Goal: Task Accomplishment & Management: Complete application form

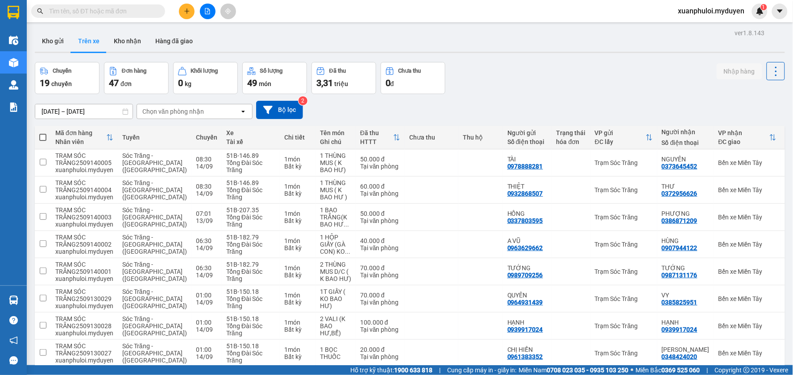
click at [181, 9] on button at bounding box center [187, 12] width 16 height 16
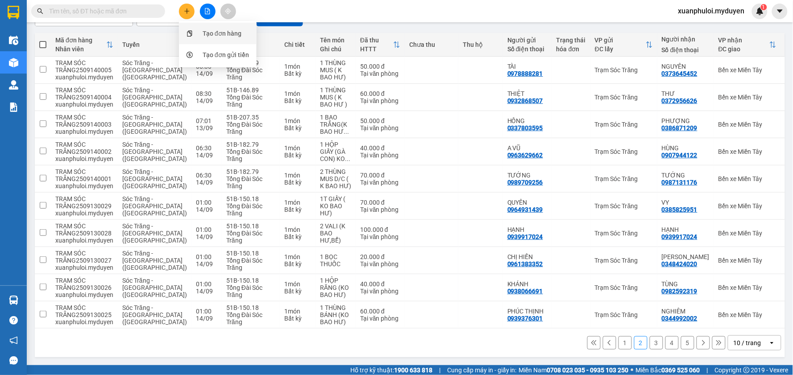
click at [216, 33] on div "Tạo đơn hàng" at bounding box center [222, 34] width 39 height 10
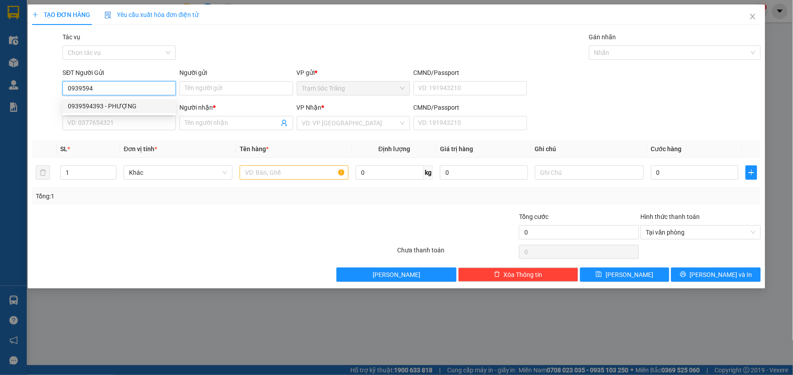
click at [127, 104] on div "0939594393 - PHƯỢNG" at bounding box center [119, 106] width 103 height 10
type input "0939594393"
type input "PHƯỢNG"
type input "0938743015"
type input "THƯ"
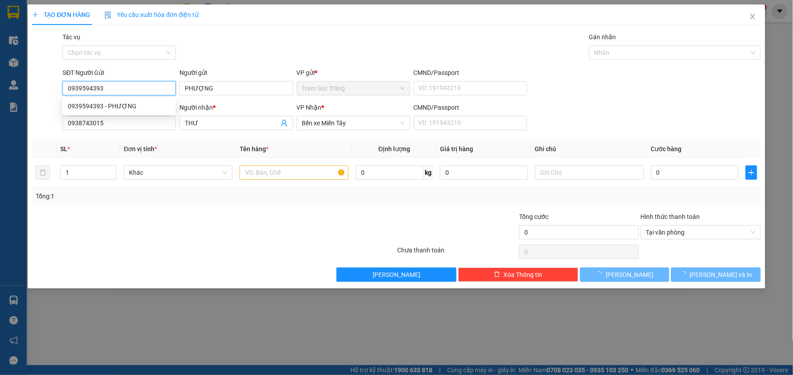
type input "30.000"
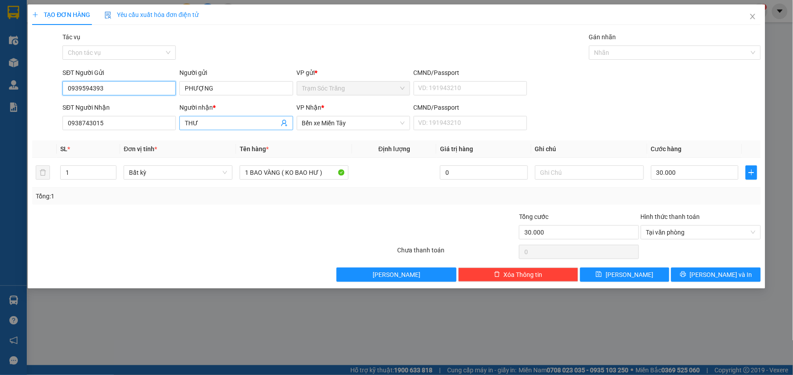
type input "0939594393"
click at [213, 130] on span "THƯ" at bounding box center [235, 123] width 113 height 14
click at [215, 123] on input "THƯ" at bounding box center [232, 123] width 94 height 10
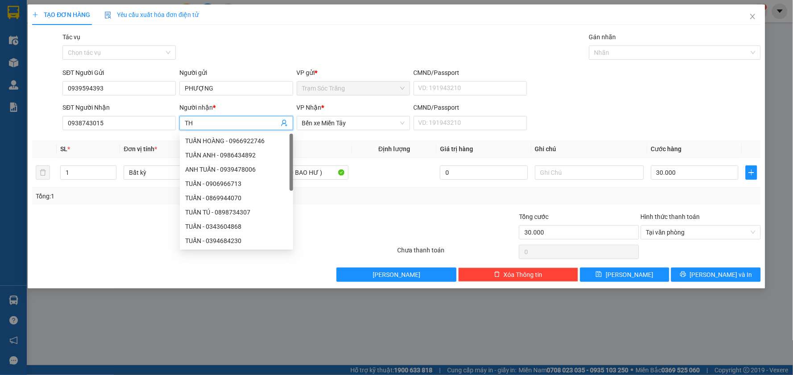
type input "T"
type input "D"
type input "ĐẠT"
click at [129, 116] on input "0938743015" at bounding box center [118, 123] width 113 height 14
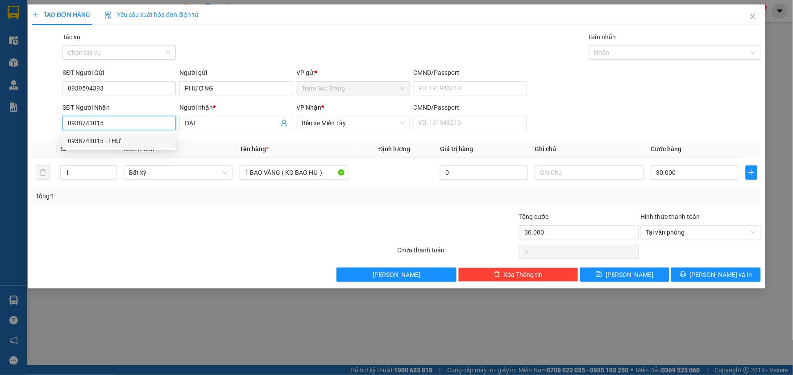
drag, startPoint x: 121, startPoint y: 118, endPoint x: 64, endPoint y: 140, distance: 60.6
click at [64, 140] on body "Kết quả tìm kiếm ( 0 ) Bộ lọc No Data xuanphuloi.myduyen 1 Điều hành xe Kho hàn…" at bounding box center [396, 187] width 793 height 375
click at [124, 141] on div "0877299792 - ĐẠT" at bounding box center [119, 141] width 103 height 10
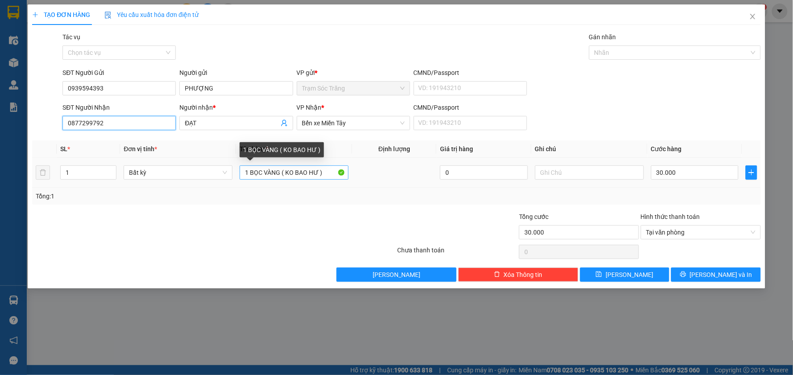
type input "0877299792"
click at [280, 175] on input "1 BỌC VÀNG ( KO BAO HƯ )" at bounding box center [294, 173] width 109 height 14
click at [326, 175] on input "1 THÙNG GIẤY ( [PERSON_NAME] )" at bounding box center [294, 173] width 109 height 14
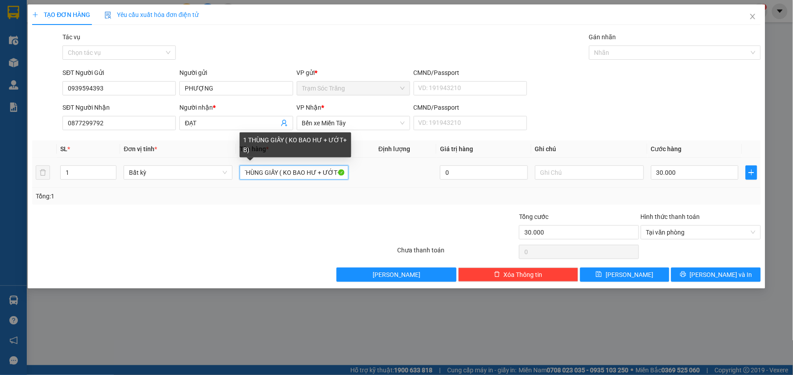
scroll to position [0, 14]
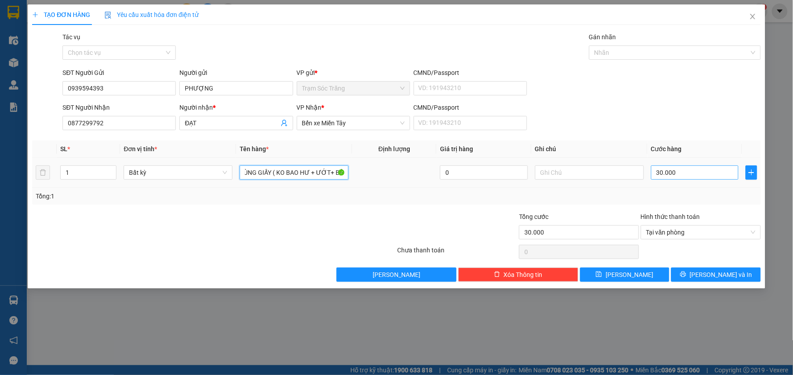
type input "1 THÙNG GIẤY ( KO BAO HƯ + ƯỚT+ BỂ)"
click at [697, 169] on input "30.000" at bounding box center [695, 173] width 88 height 14
type input "4"
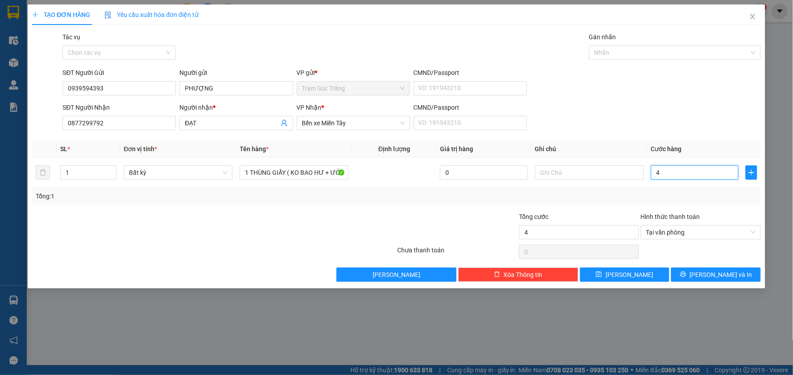
type input "45"
type input "4"
type input "0"
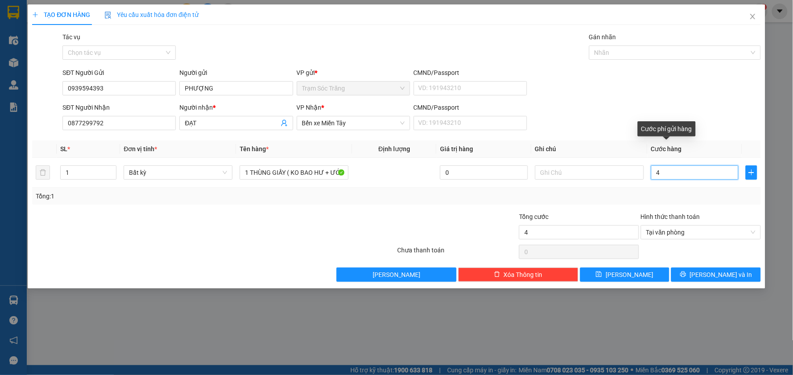
type input "0"
type input "5"
type input "05"
type input "50"
type input "050"
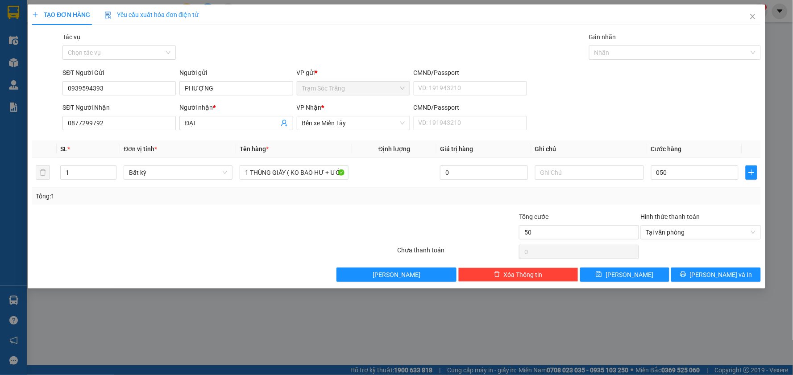
type input "50.000"
click at [682, 123] on div "SĐT Người Nhận 0877299792 Người nhận * ĐẠT VP Nhận * Bến xe Miền Tây CMND/Passp…" at bounding box center [412, 118] width 702 height 31
click at [686, 275] on icon "printer" at bounding box center [683, 274] width 6 height 6
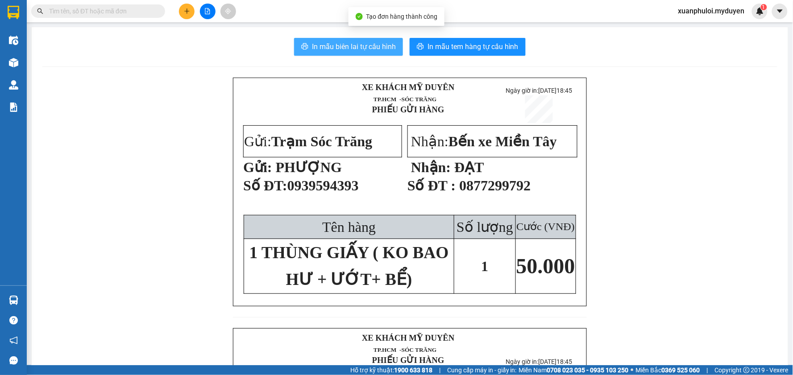
click at [362, 48] on span "In mẫu biên lai tự cấu hình" at bounding box center [354, 46] width 84 height 11
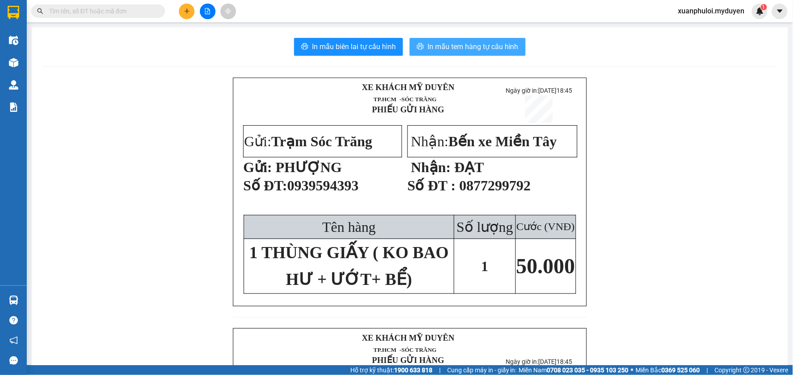
click at [478, 42] on span "In mẫu tem hàng tự cấu hình" at bounding box center [473, 46] width 91 height 11
